Goal: Information Seeking & Learning: Learn about a topic

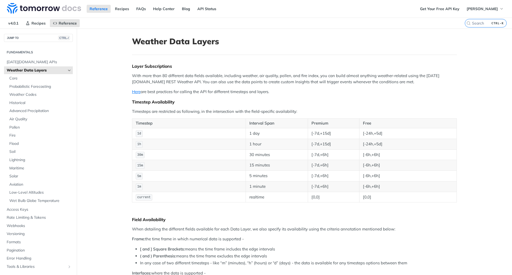
click at [255, 76] on p "With more than 80 different data fields available, including weather, air quali…" at bounding box center [294, 79] width 325 height 12
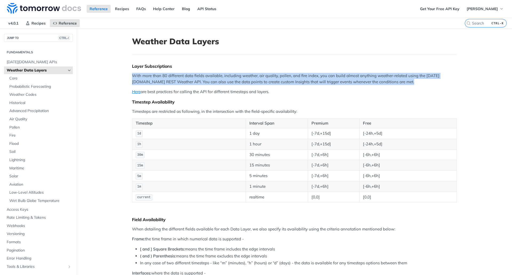
click at [255, 76] on p "With more than 80 different data fields available, including weather, air quali…" at bounding box center [294, 79] width 325 height 12
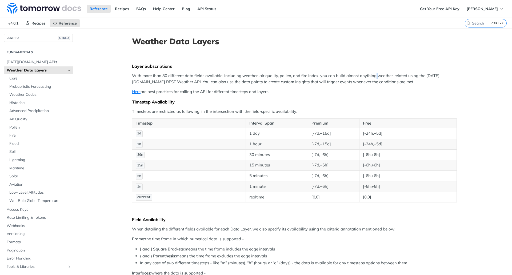
click at [255, 76] on p "With more than 80 different data fields available, including weather, air quali…" at bounding box center [294, 79] width 325 height 12
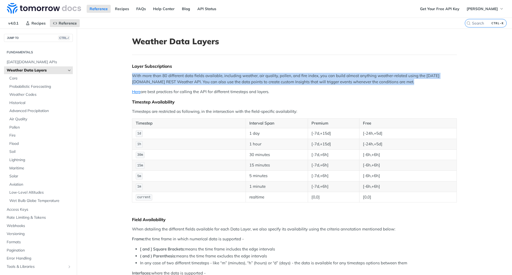
click at [255, 76] on p "With more than 80 different data fields available, including weather, air quali…" at bounding box center [294, 79] width 325 height 12
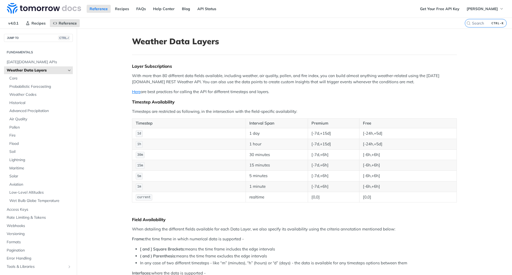
click at [255, 76] on p "With more than 80 different data fields available, including weather, air quali…" at bounding box center [294, 79] width 325 height 12
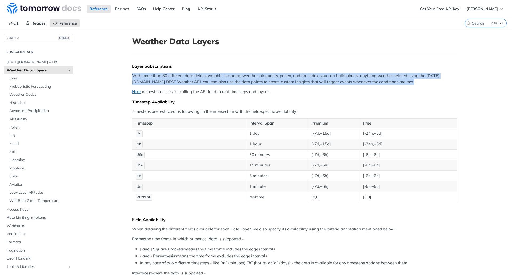
click at [255, 76] on p "With more than 80 different data fields available, including weather, air quali…" at bounding box center [294, 79] width 325 height 12
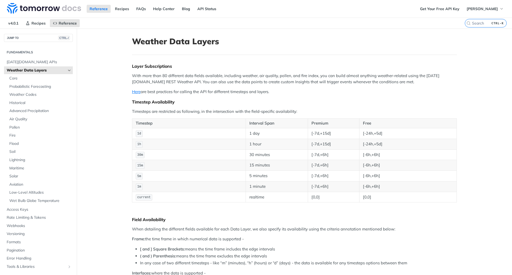
click at [255, 93] on p "Here are best practices for calling the API for different timesteps and layers." at bounding box center [294, 92] width 325 height 6
click at [255, 81] on p "With more than 80 different data fields available, including weather, air quali…" at bounding box center [294, 79] width 325 height 12
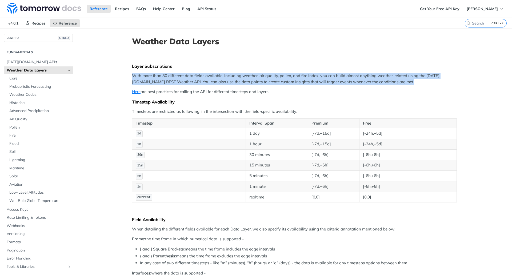
click at [255, 81] on p "With more than 80 different data fields available, including weather, air quali…" at bounding box center [294, 79] width 325 height 12
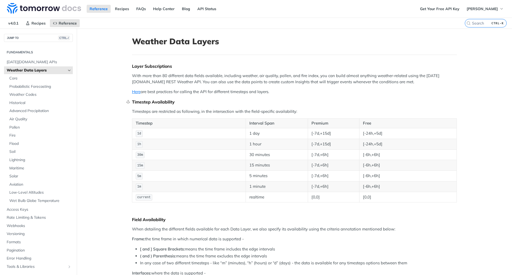
click at [255, 100] on div "Timestep Availability" at bounding box center [294, 101] width 325 height 5
click at [180, 92] on p "Here are best practices for calling the API for different timesteps and layers." at bounding box center [294, 92] width 325 height 6
click at [191, 68] on div "Layer Subscriptions" at bounding box center [294, 66] width 325 height 5
click at [190, 78] on p "With more than 80 different data fields available, including weather, air quali…" at bounding box center [294, 79] width 325 height 12
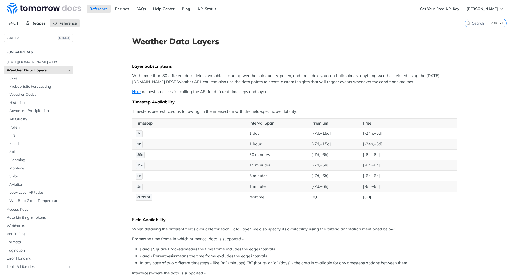
click at [148, 89] on p "Here are best practices for calling the API for different timesteps and layers." at bounding box center [294, 92] width 325 height 6
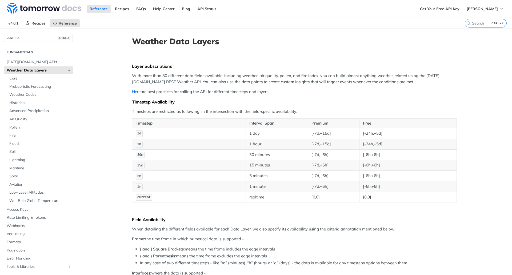
click at [136, 89] on link "Here" at bounding box center [136, 91] width 9 height 5
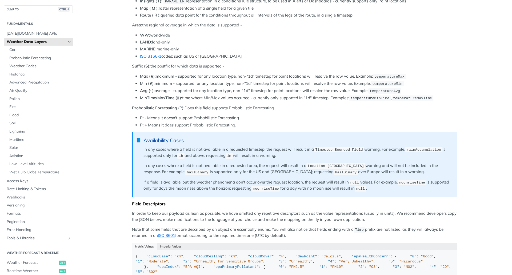
scroll to position [311, 0]
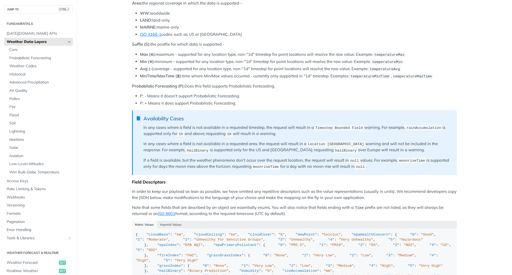
click at [321, 68] on li "Avg (~): average - supported for any location type, non-"1d" timestep for point…" at bounding box center [298, 69] width 317 height 6
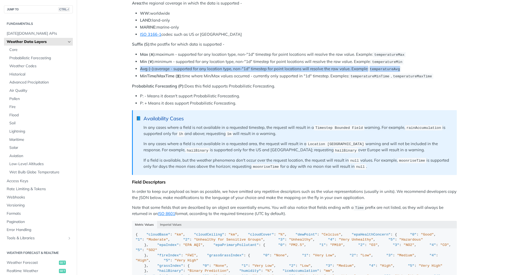
click at [321, 68] on li "Avg (~): average - supported for any location type, non-"1d" timestep for point…" at bounding box center [298, 69] width 317 height 6
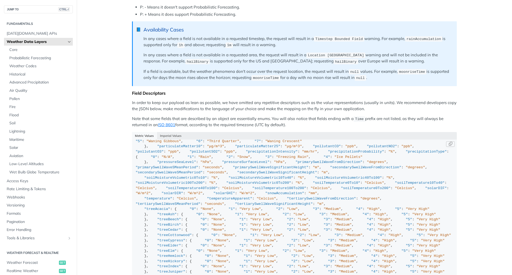
scroll to position [0, 0]
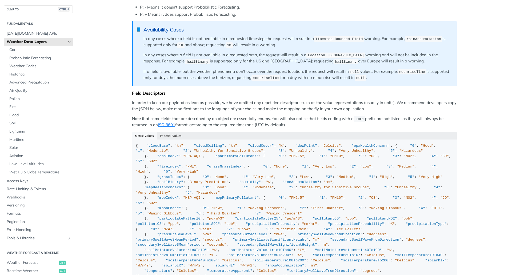
click at [244, 106] on p "In order to keep our payload as lean as possible, we have omitted any repetitiv…" at bounding box center [294, 106] width 325 height 12
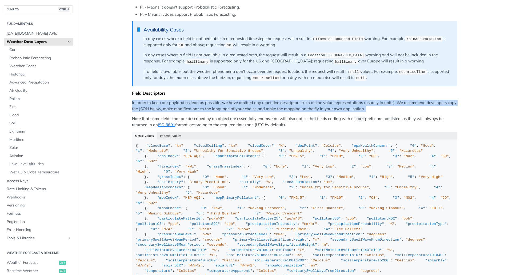
click at [244, 106] on p "In order to keep our payload as lean as possible, we have omitted any repetitiv…" at bounding box center [294, 106] width 325 height 12
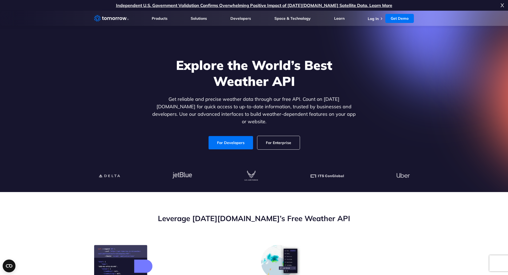
scroll to position [711, 0]
